Goal: Find specific page/section: Find specific page/section

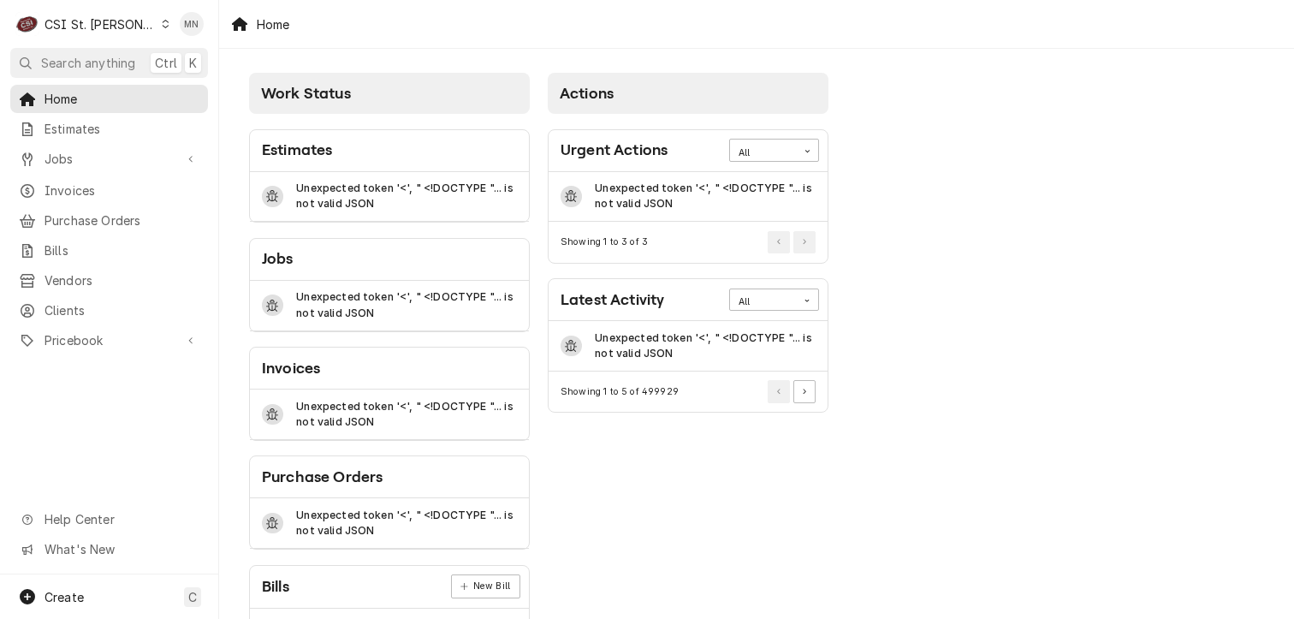
scroll to position [66, 0]
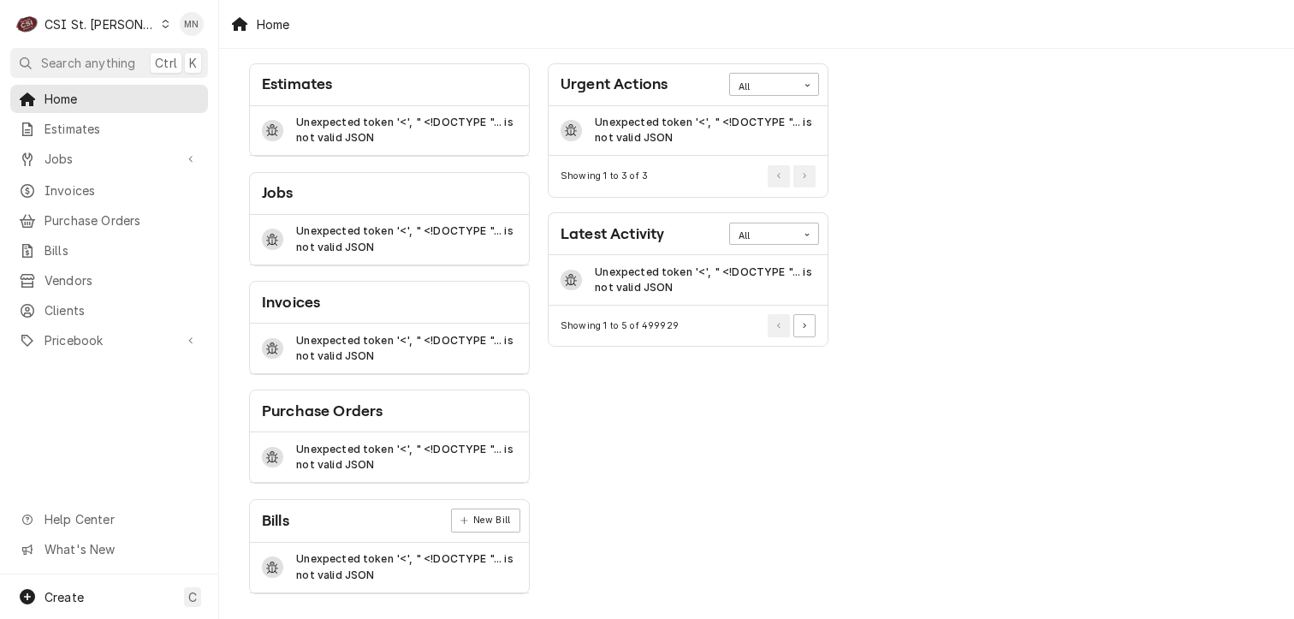
click at [122, 21] on div "C CSI St. Louis" at bounding box center [92, 24] width 165 height 34
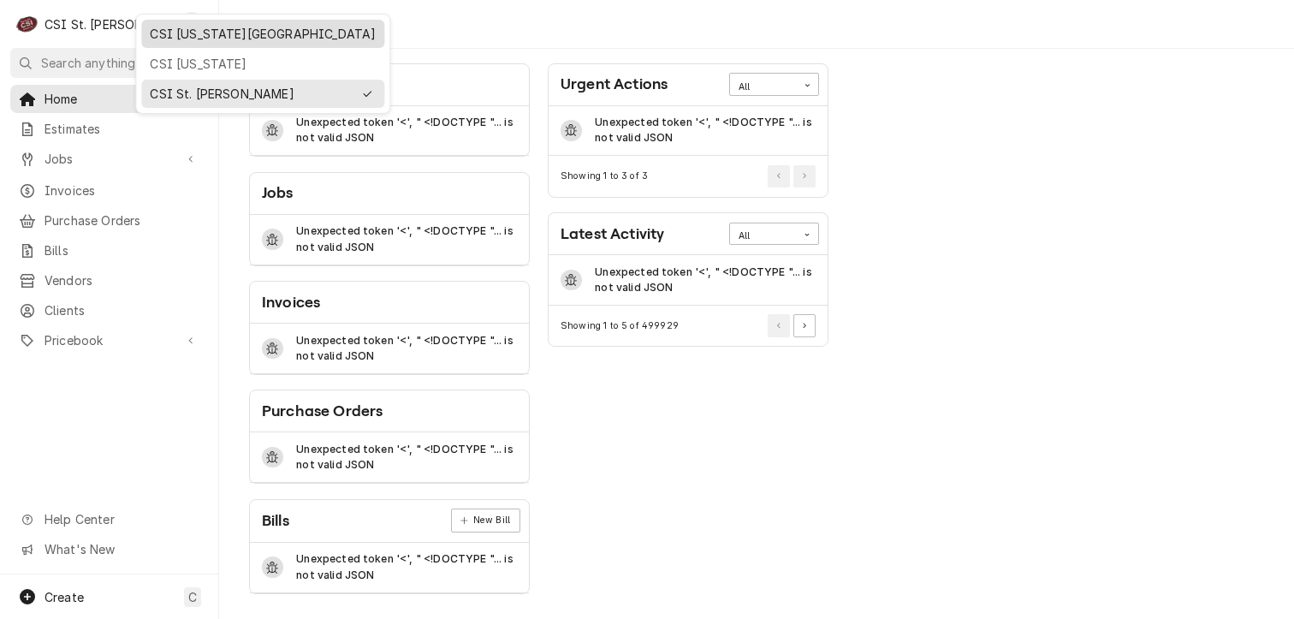
click at [162, 39] on div "CSI [US_STATE][GEOGRAPHIC_DATA]" at bounding box center [263, 34] width 226 height 18
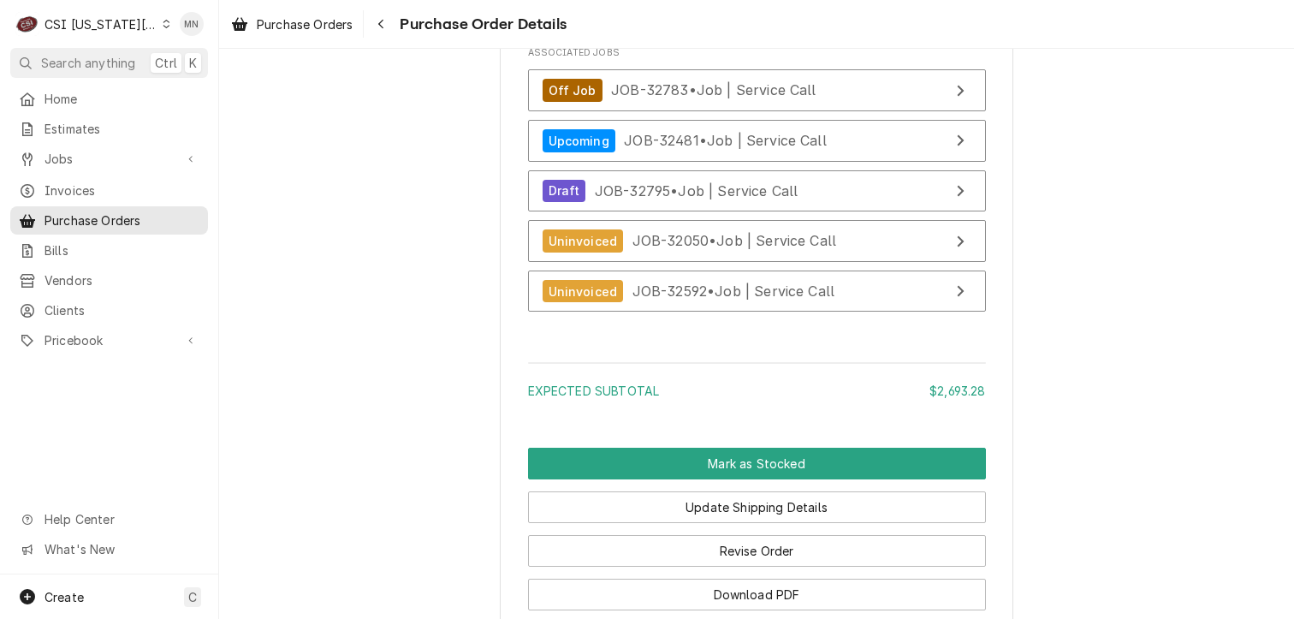
scroll to position [4109, 0]
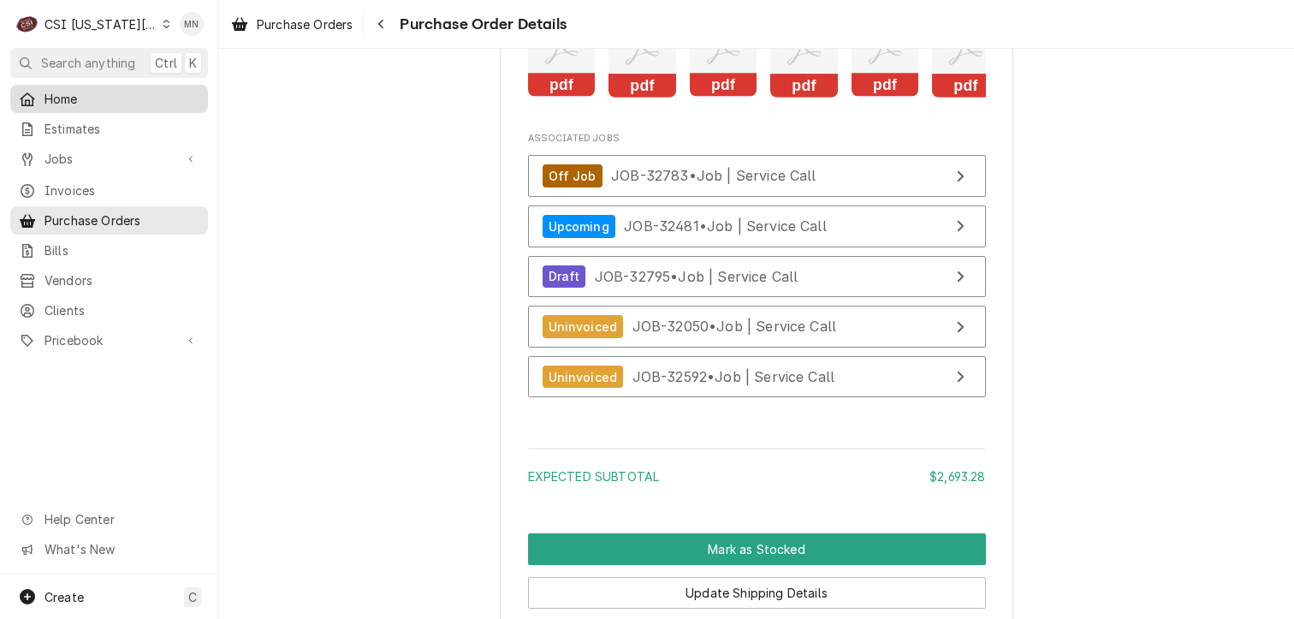
click at [75, 98] on span "Home" at bounding box center [122, 99] width 155 height 18
